Goal: Information Seeking & Learning: Learn about a topic

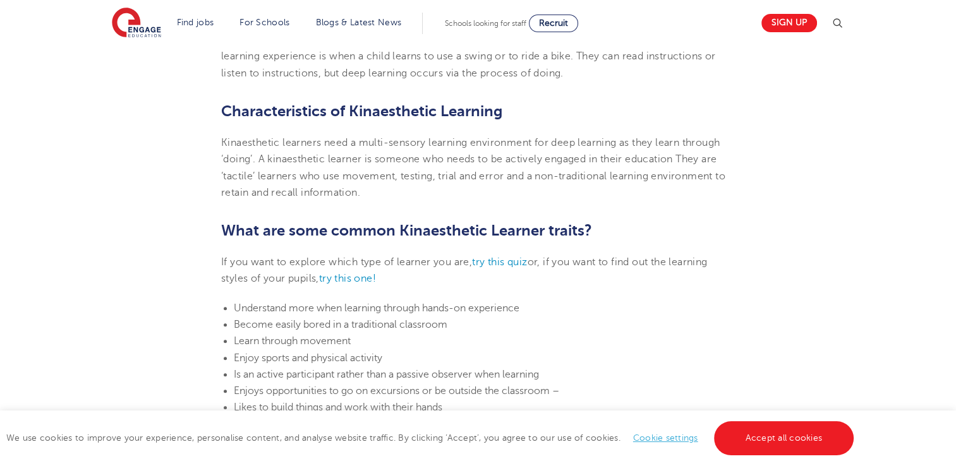
scroll to position [695, 0]
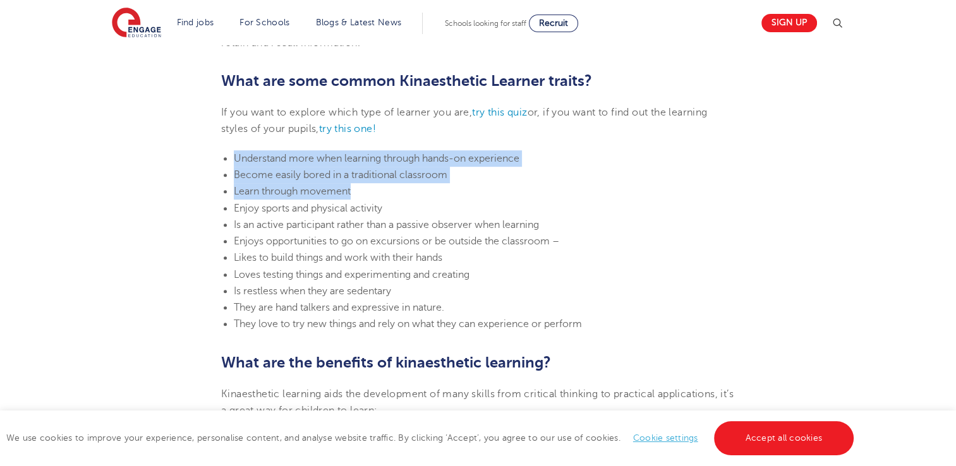
drag, startPoint x: 235, startPoint y: 151, endPoint x: 389, endPoint y: 195, distance: 159.8
click at [389, 195] on ul "Understand more when learning through hands-on experience Become easily bored i…" at bounding box center [478, 241] width 514 height 183
copy ul "Understand more when learning through hands-on experience Become easily bored i…"
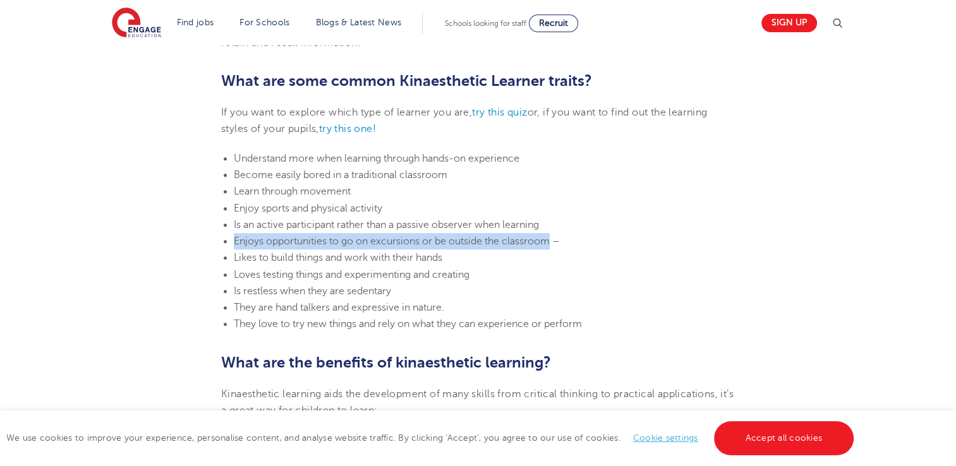
drag, startPoint x: 234, startPoint y: 241, endPoint x: 552, endPoint y: 241, distance: 318.4
click at [552, 241] on span "Enjoys opportunities to go on excursions or be outside the classroom –" at bounding box center [396, 241] width 325 height 11
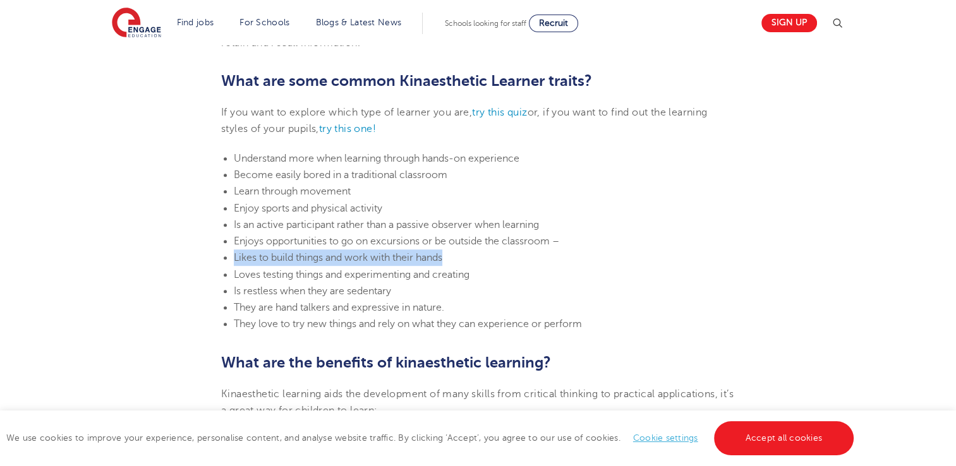
drag, startPoint x: 232, startPoint y: 256, endPoint x: 458, endPoint y: 259, distance: 226.2
click at [458, 259] on ul "Understand more when learning through hands-on experience Become easily bored i…" at bounding box center [478, 241] width 514 height 183
copy span "Likes to build things and work with their hands"
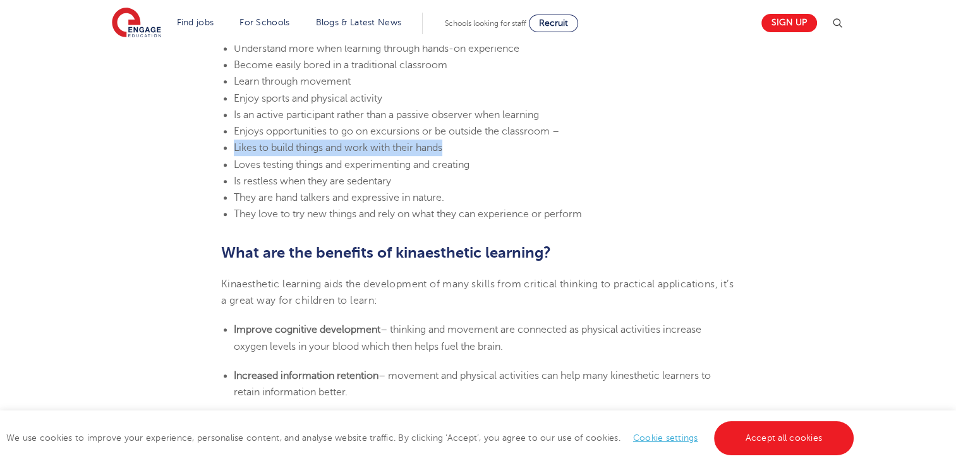
scroll to position [1011, 0]
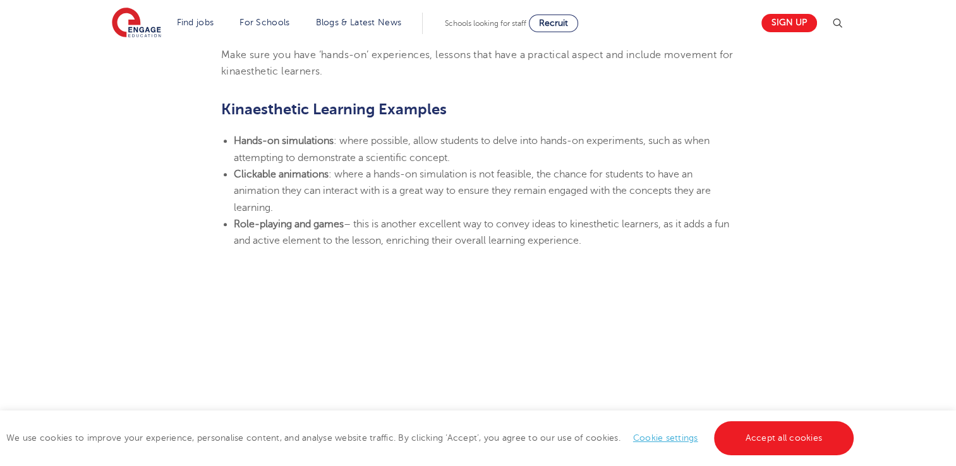
scroll to position [1516, 0]
